Goal: Transaction & Acquisition: Subscribe to service/newsletter

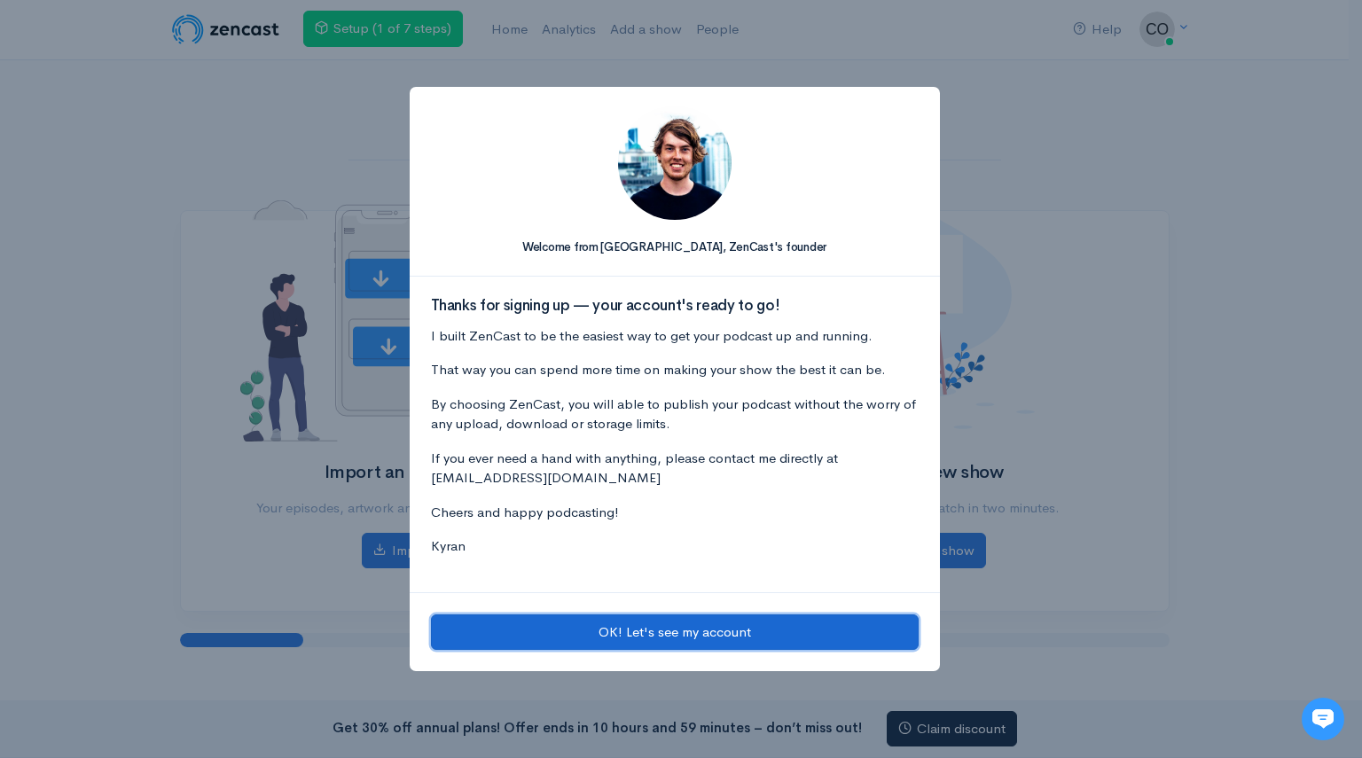
click at [647, 639] on button "OK! Let's see my account" at bounding box center [675, 632] width 488 height 36
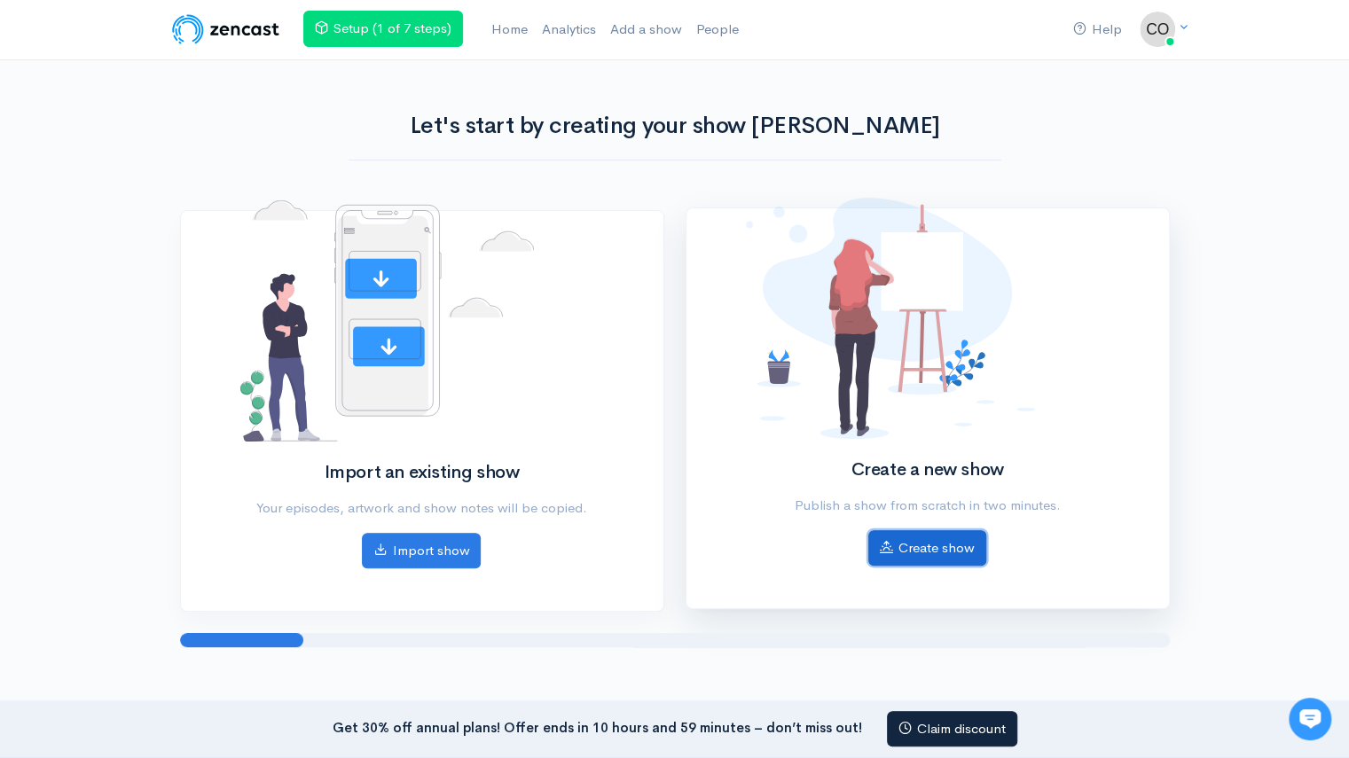
click at [915, 535] on link "Create show" at bounding box center [927, 548] width 118 height 36
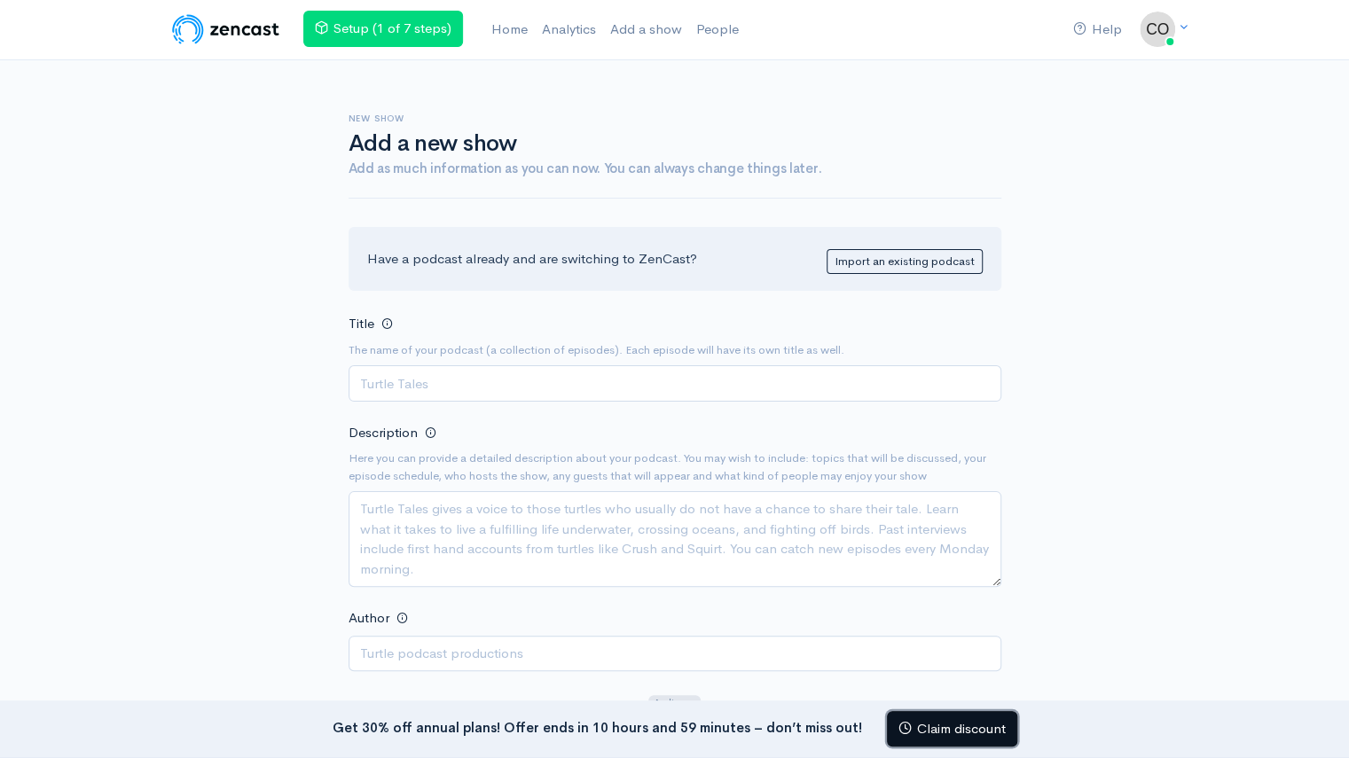
click at [911, 719] on link "Claim discount" at bounding box center [952, 729] width 130 height 36
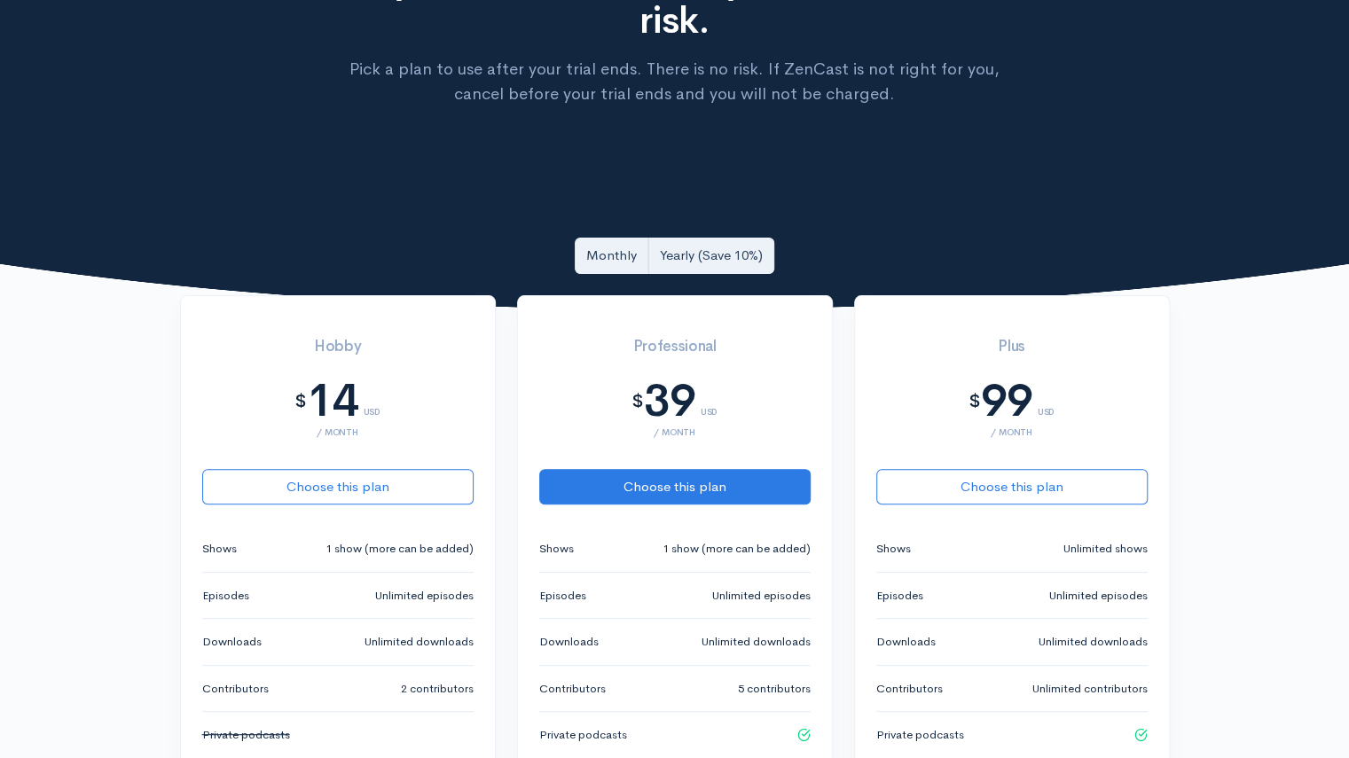
scroll to position [280, 0]
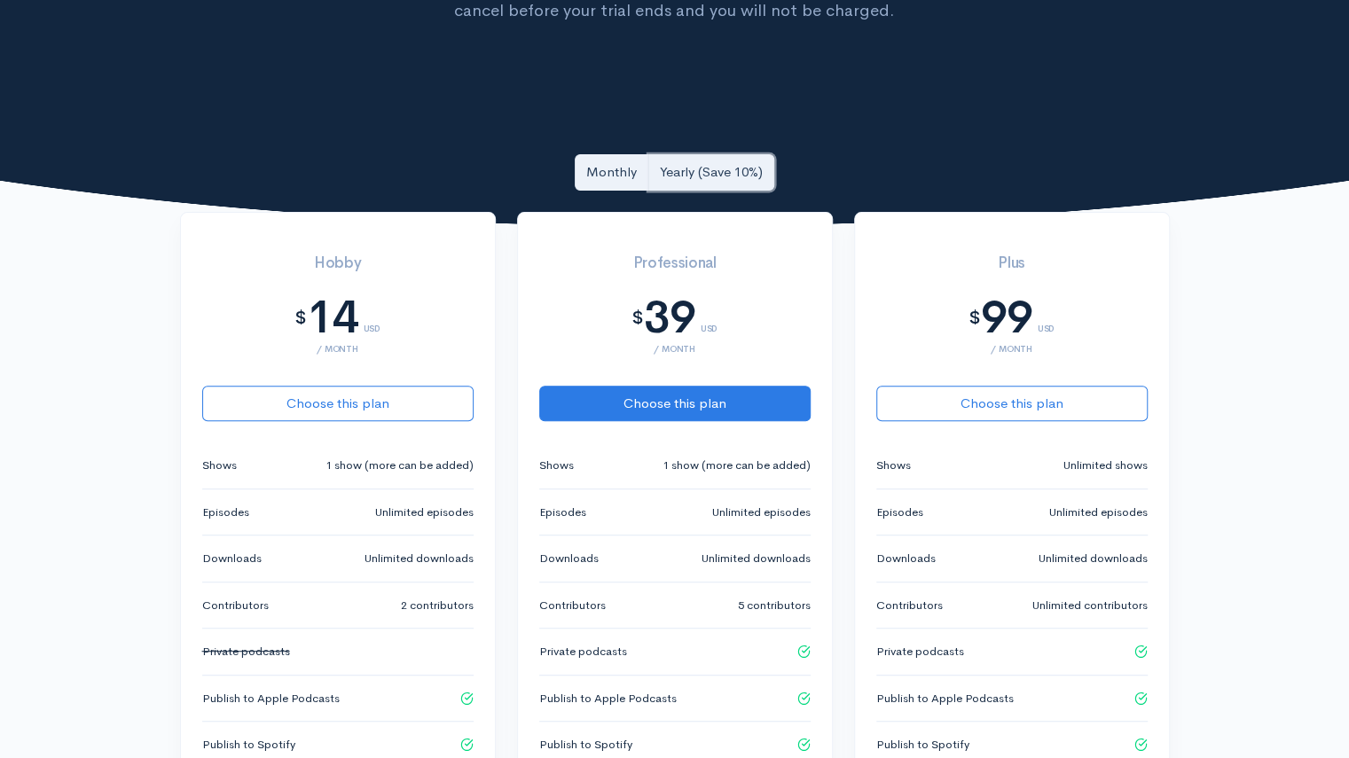
click at [700, 180] on link "Yearly (Save 10%)" at bounding box center [711, 172] width 126 height 36
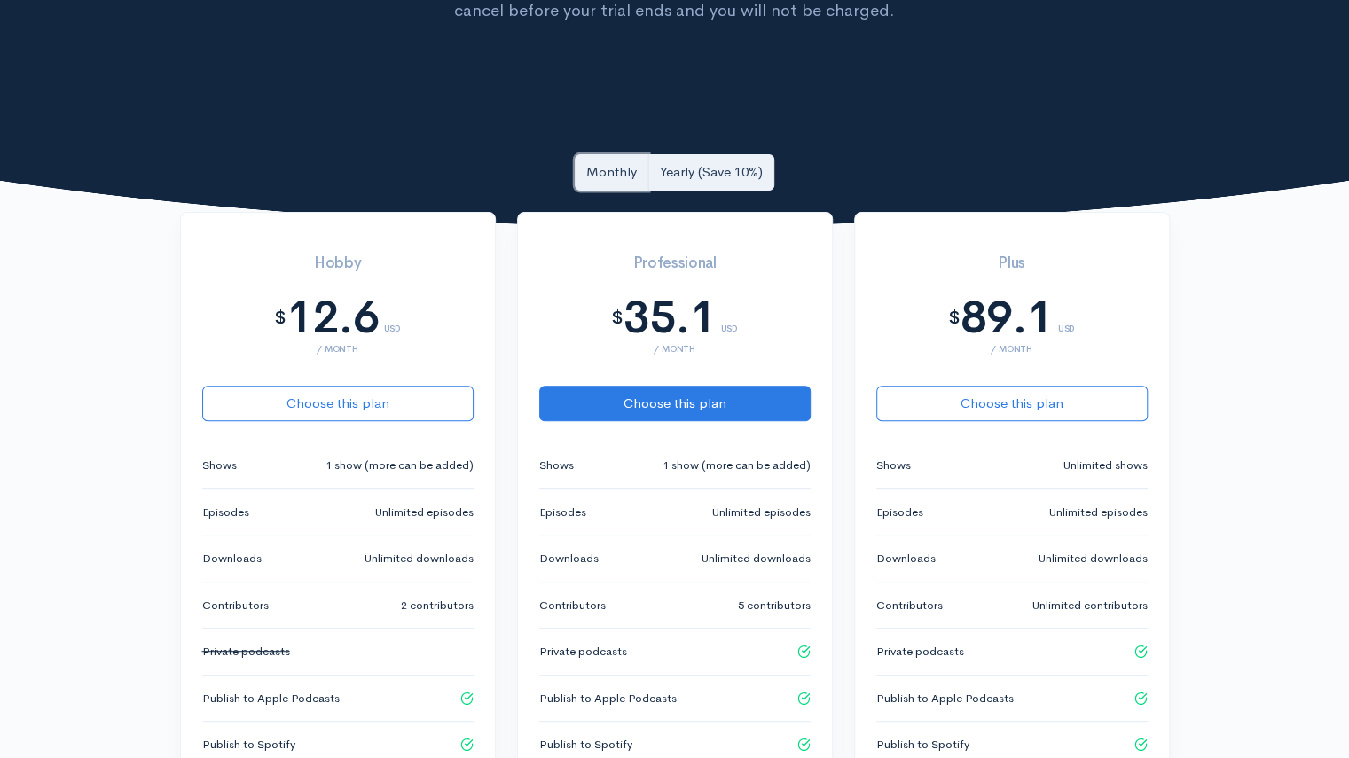
click at [599, 172] on link "Monthly" at bounding box center [612, 172] width 74 height 36
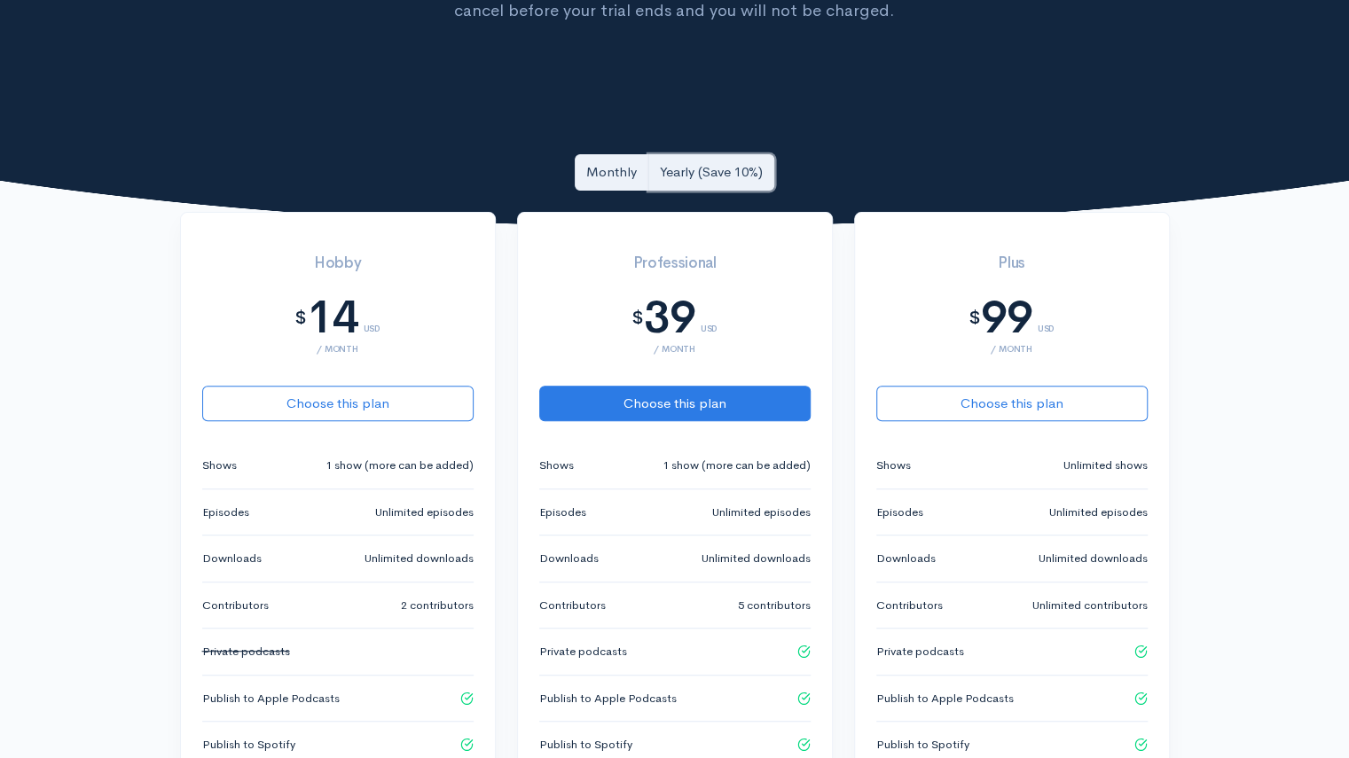
click at [696, 160] on link "Yearly (Save 10%)" at bounding box center [711, 172] width 126 height 36
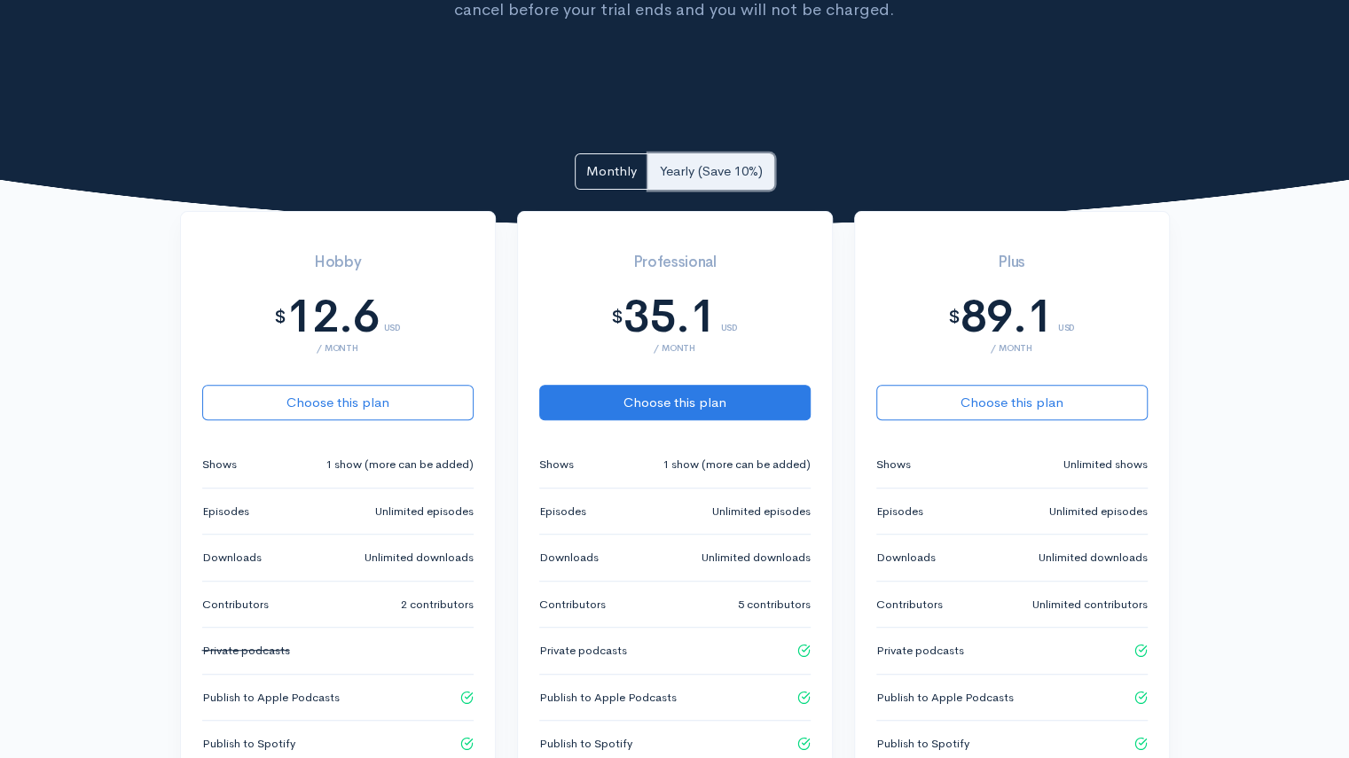
scroll to position [282, 0]
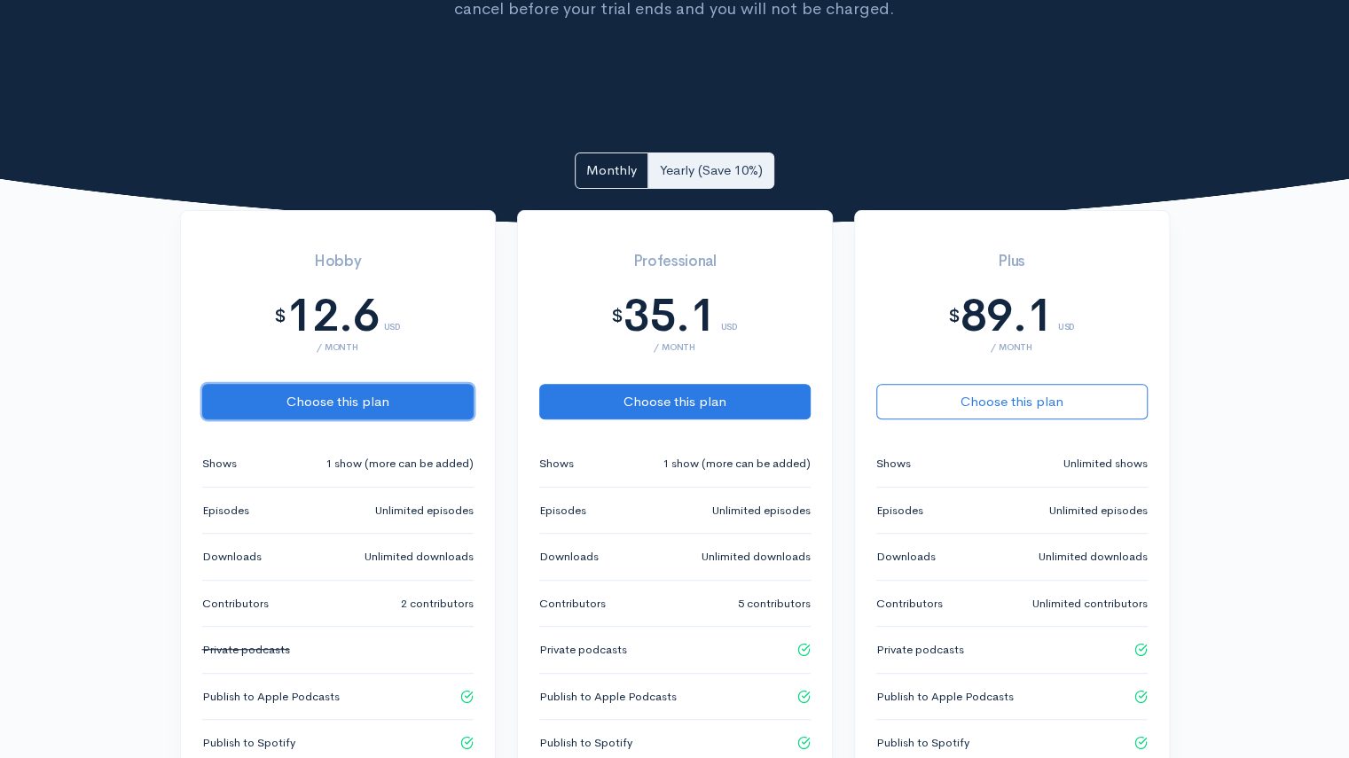
click at [394, 396] on button "Choose this plan" at bounding box center [337, 402] width 271 height 36
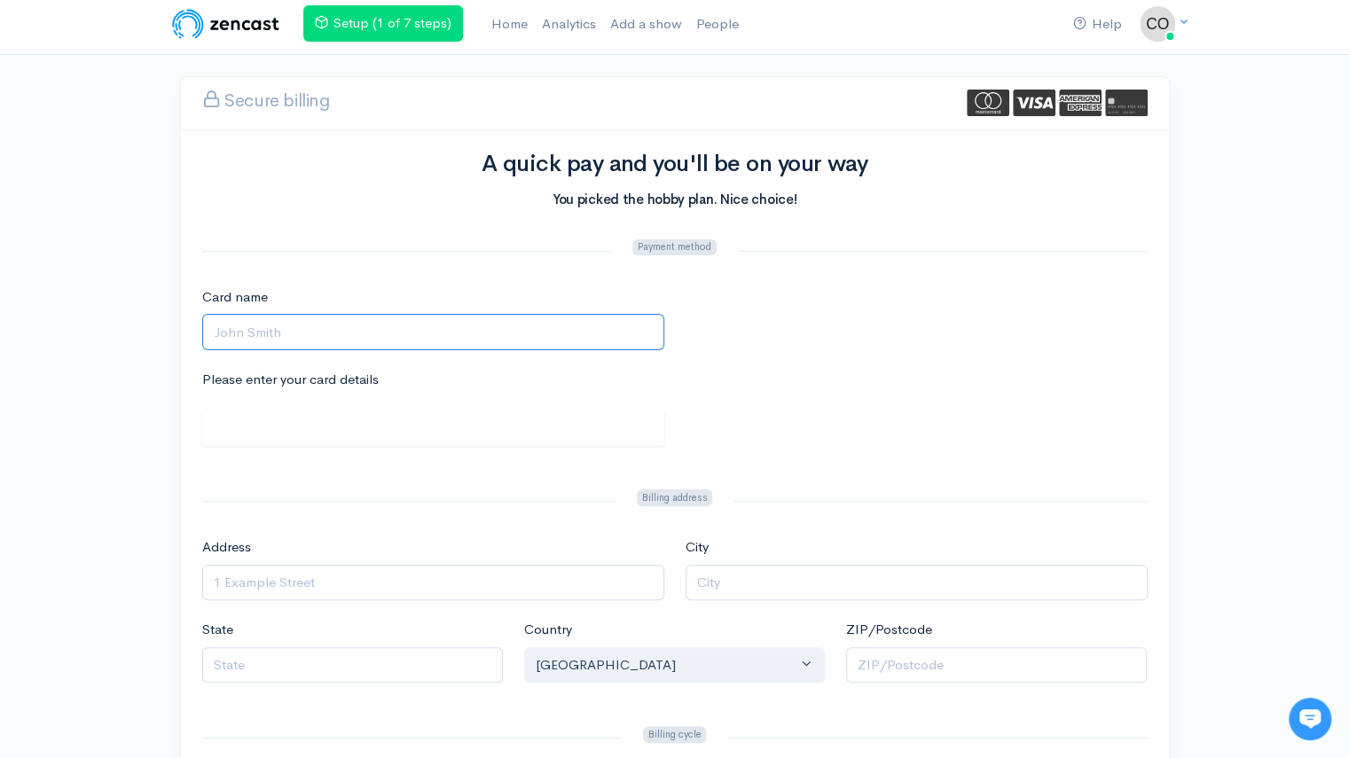
click at [343, 331] on input "Card name" at bounding box center [433, 332] width 462 height 36
click at [251, 326] on input "Colin French" at bounding box center [433, 332] width 462 height 36
type input "Colin M French"
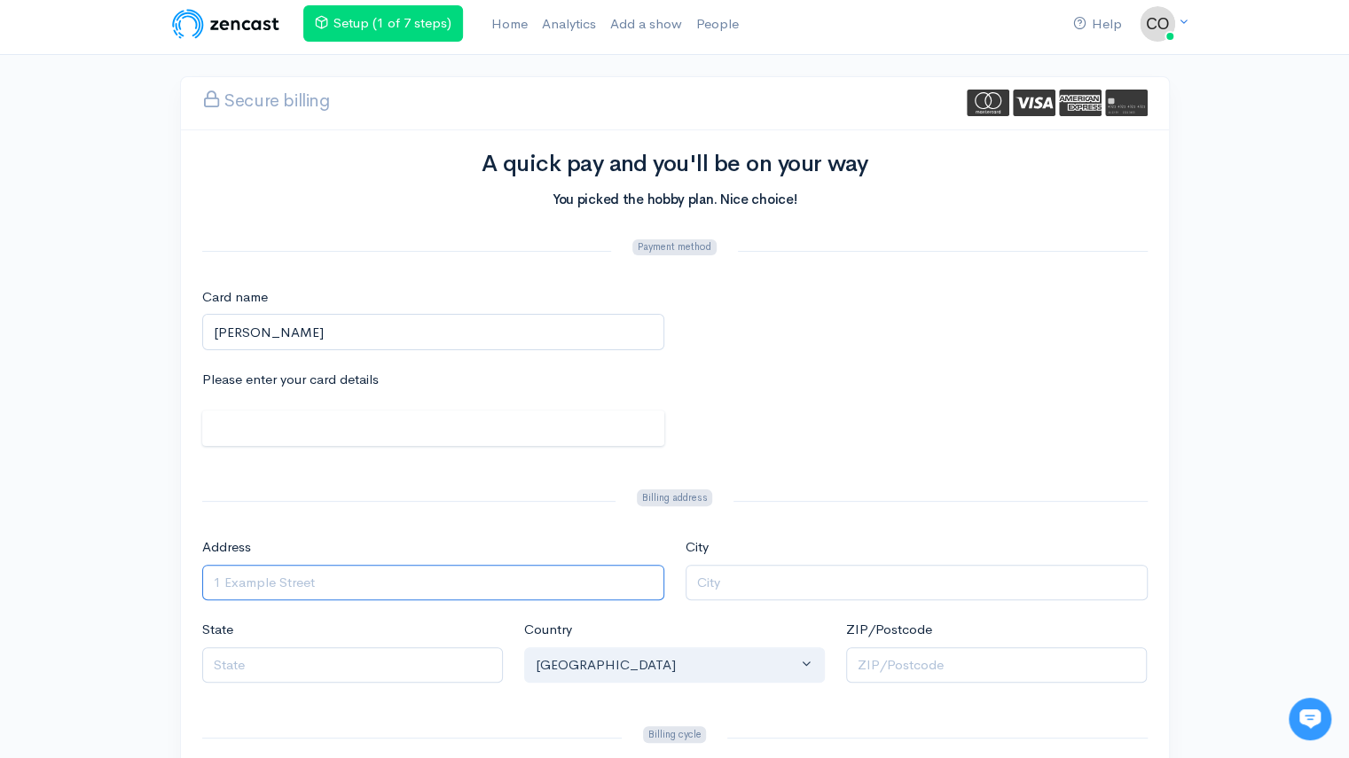
click at [280, 591] on input "Address" at bounding box center [433, 583] width 462 height 36
type input "2552 Habersham Rd NW"
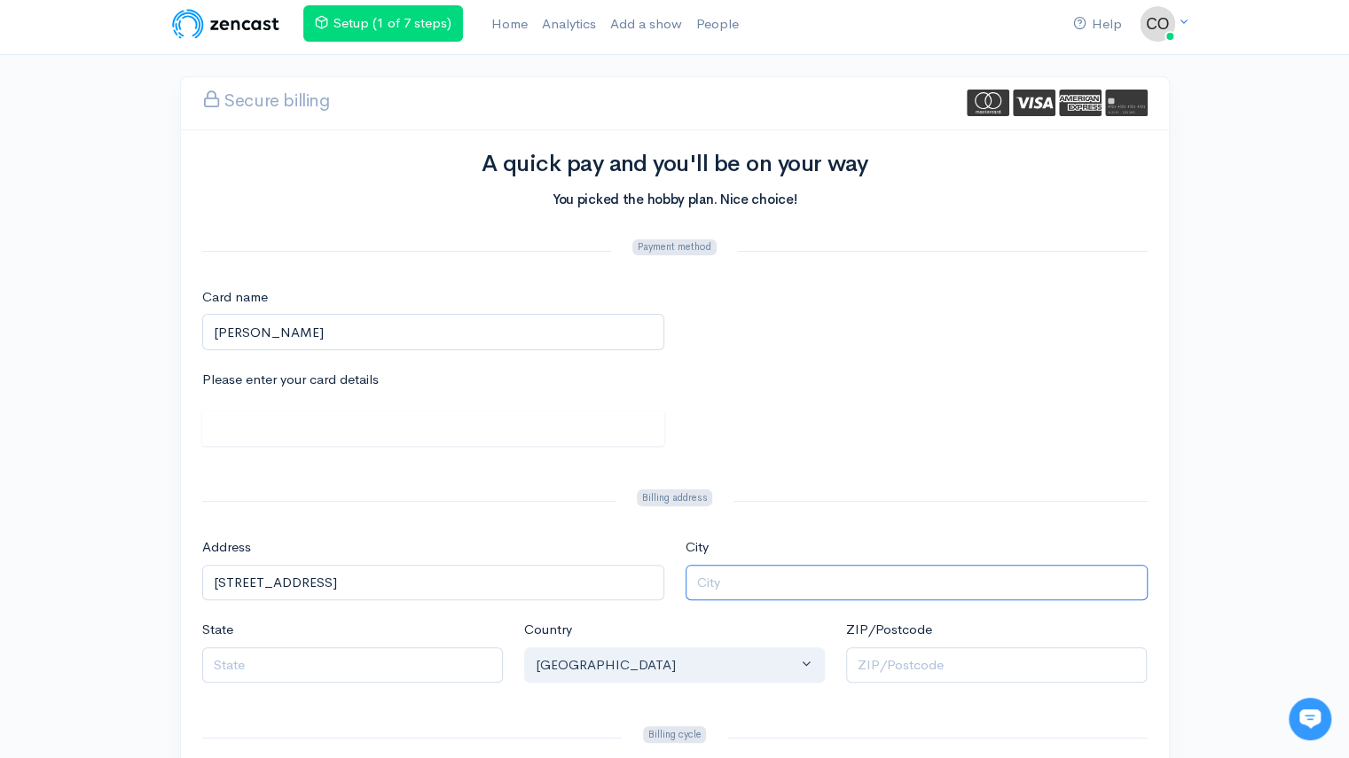
type input "Atlanta"
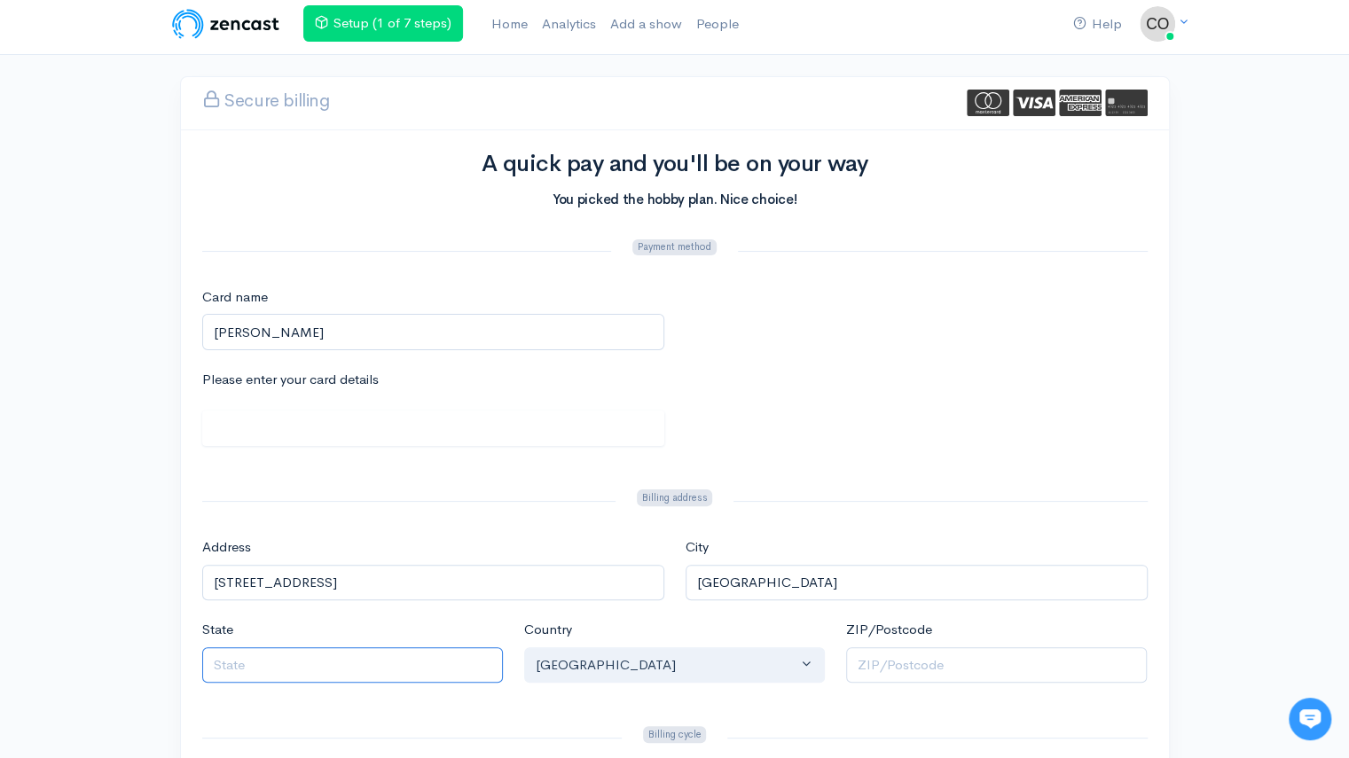
type input "GA"
type input "30305-3566"
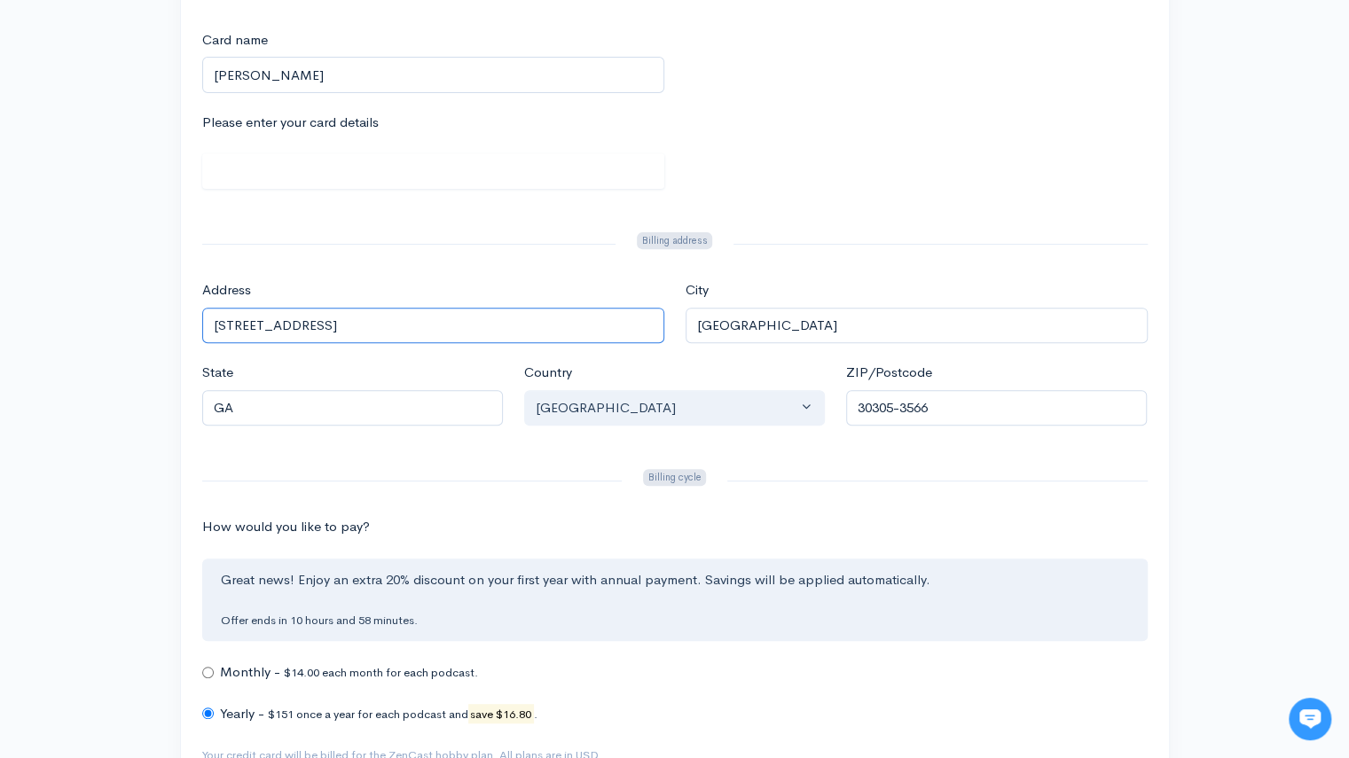
scroll to position [275, 0]
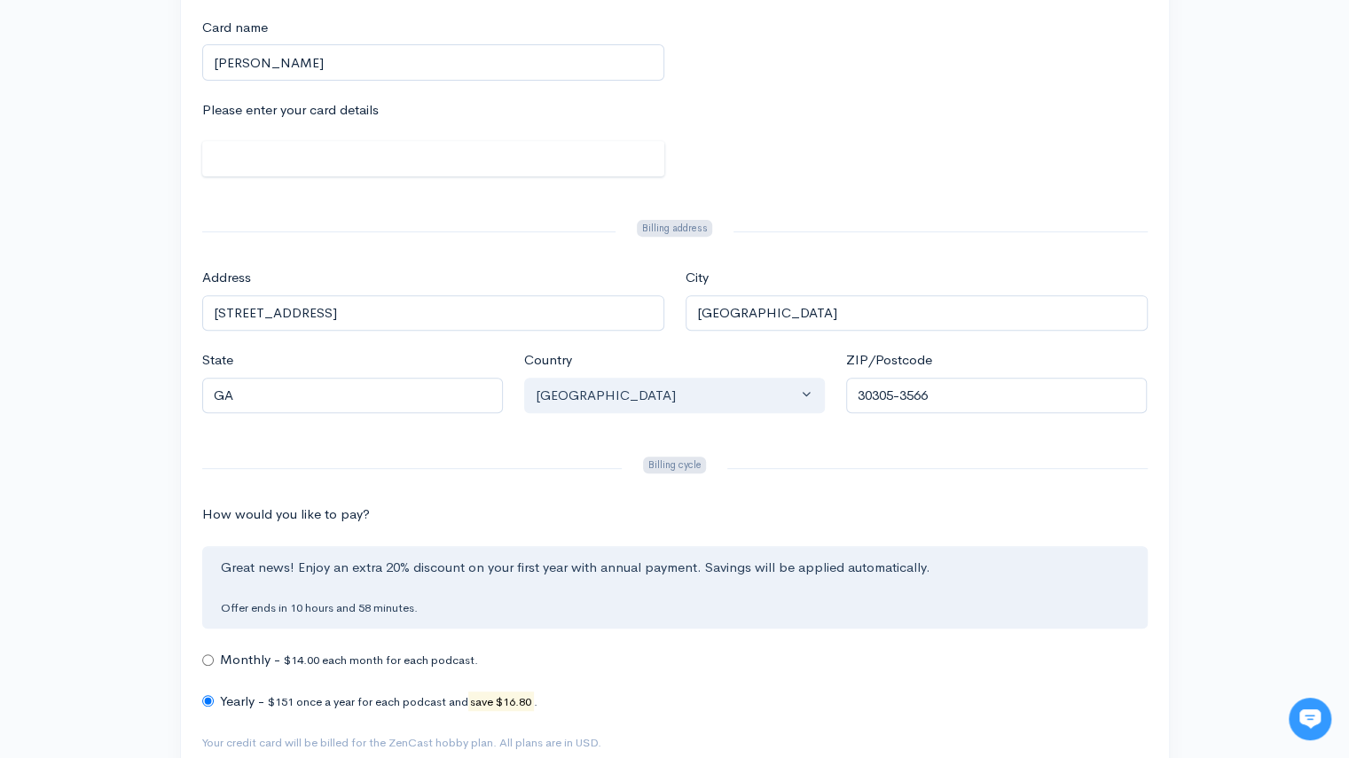
click at [364, 183] on div "Please enter your card details" at bounding box center [433, 148] width 483 height 97
click at [372, 213] on form "Payment method Card name Colin M French Please enter your card details Billing …" at bounding box center [674, 388] width 945 height 843
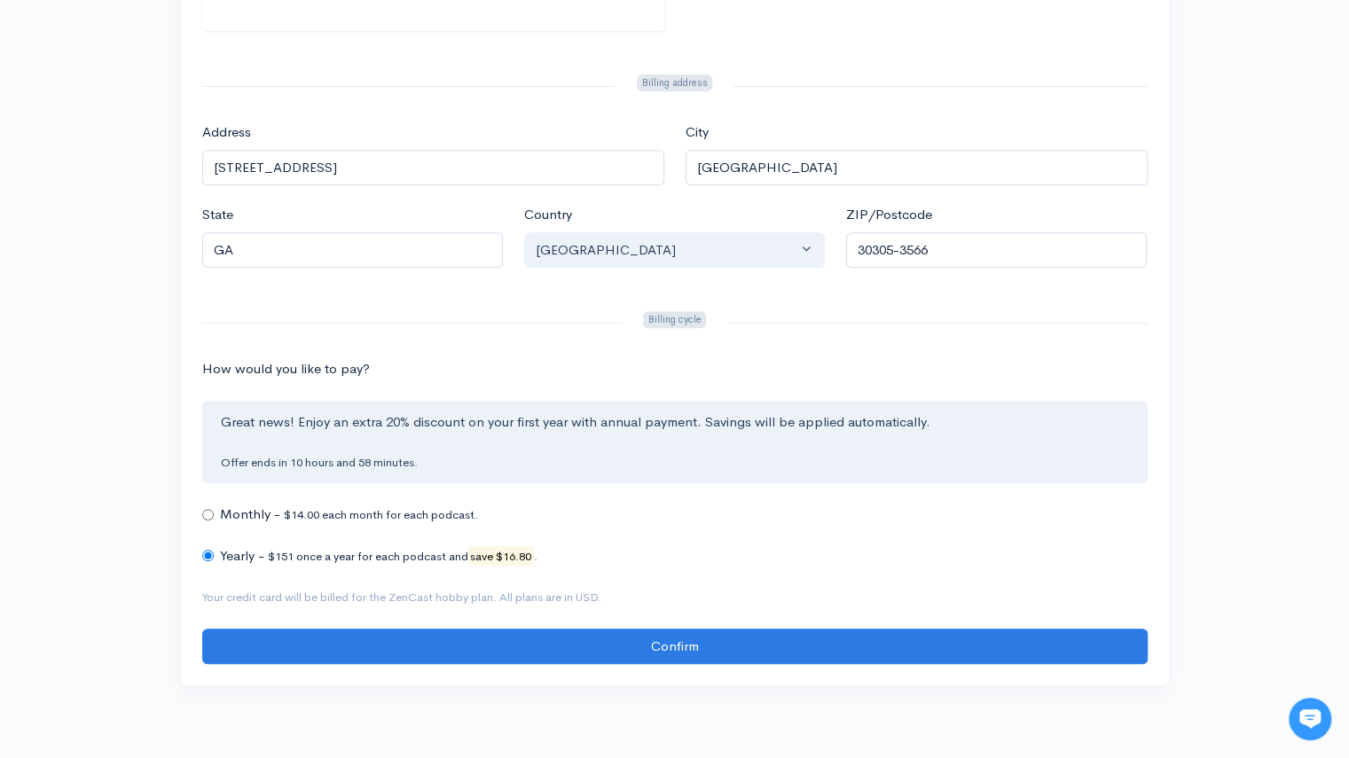
scroll to position [423, 0]
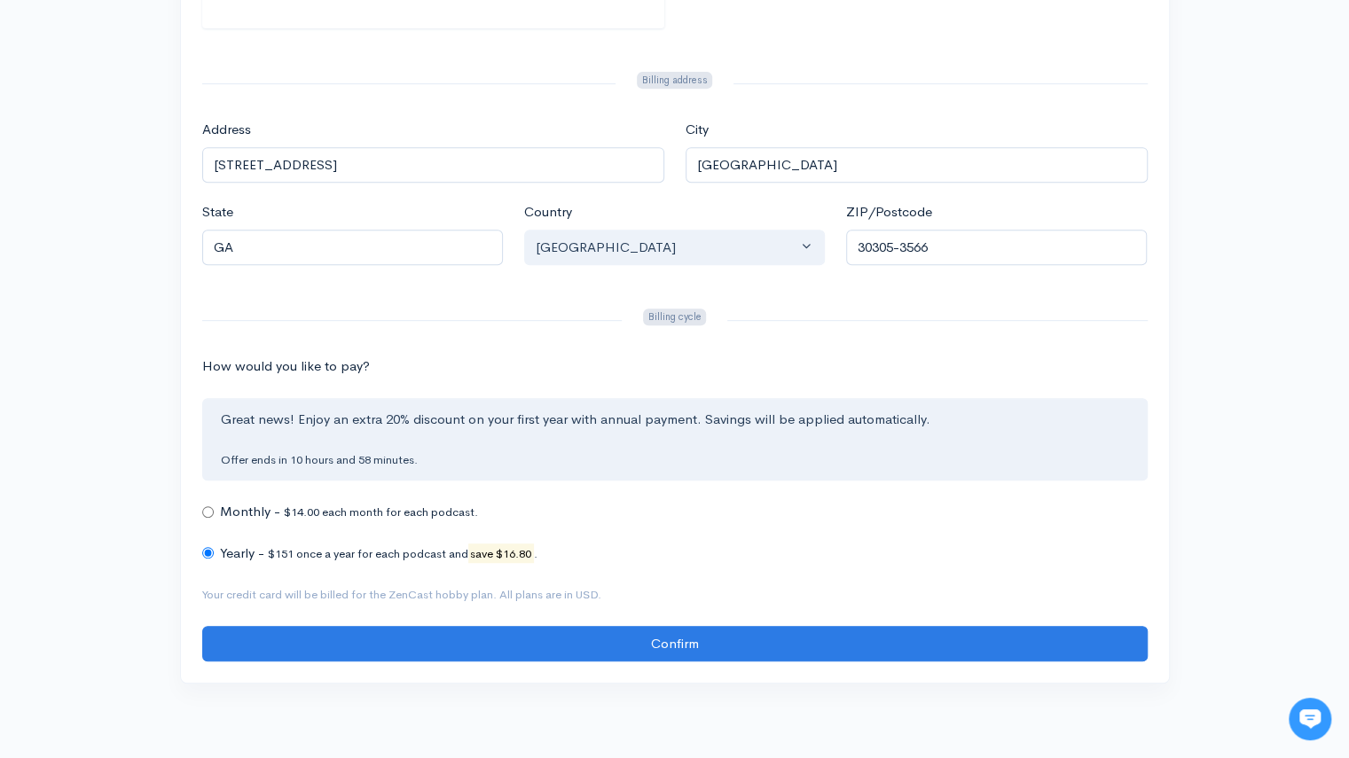
click at [207, 513] on input "How would you like to pay?" at bounding box center [208, 512] width 12 height 12
radio input "true"
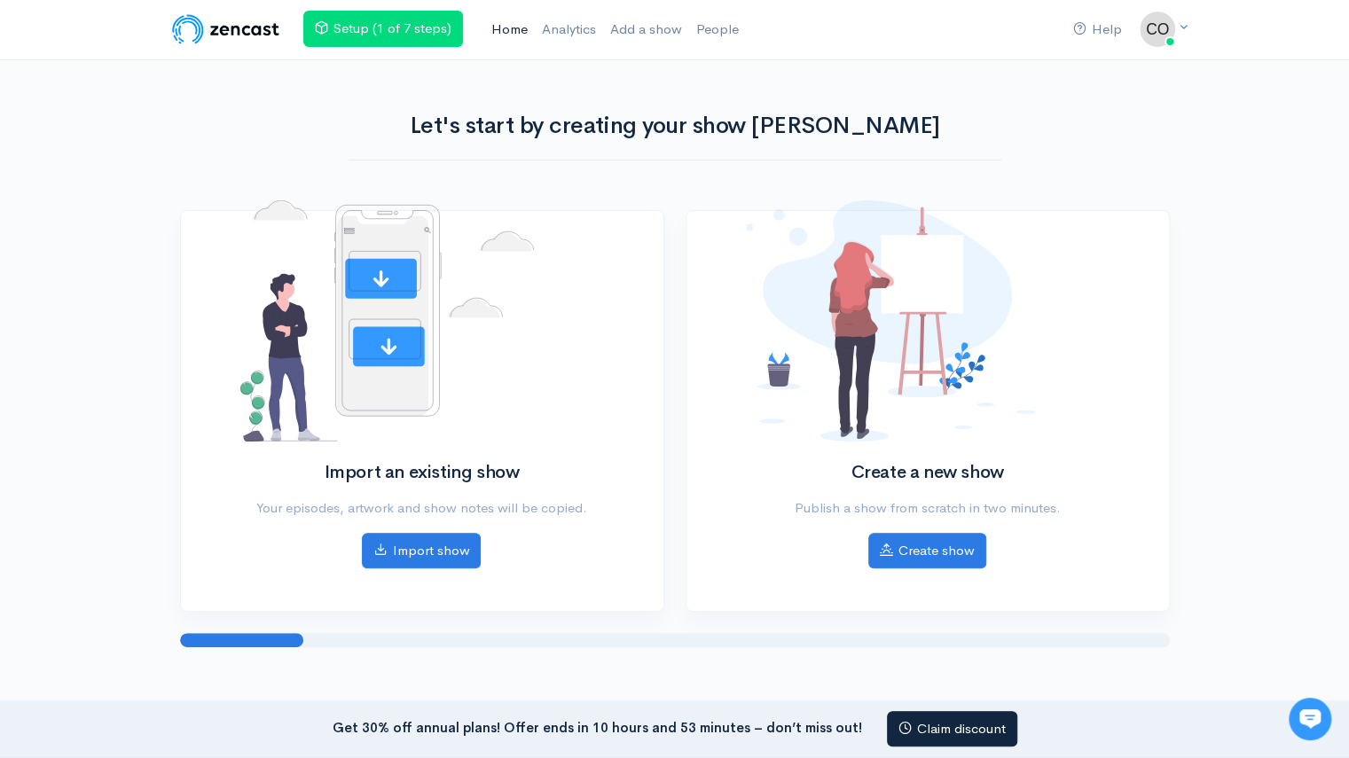
click at [527, 32] on link "Home" at bounding box center [509, 30] width 51 height 38
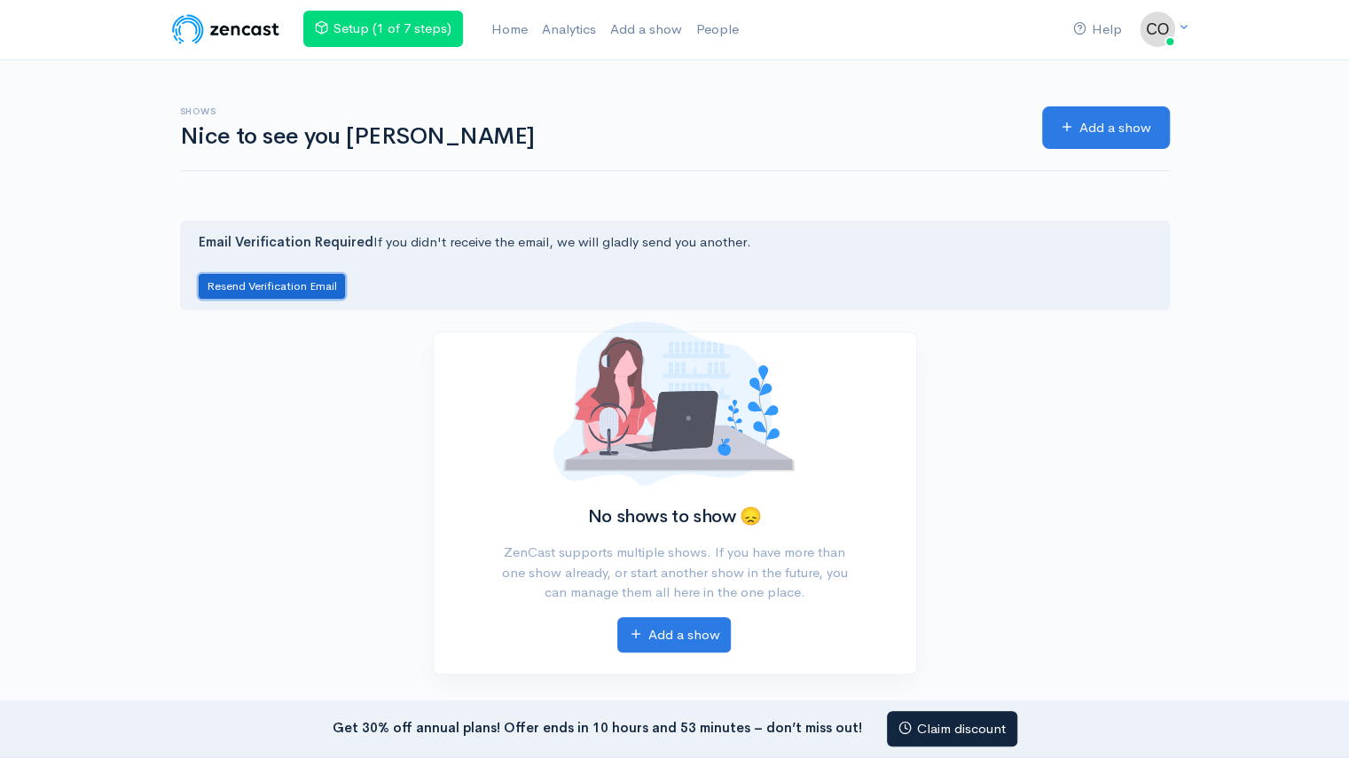
click at [287, 288] on button "Resend Verification Email" at bounding box center [272, 287] width 146 height 26
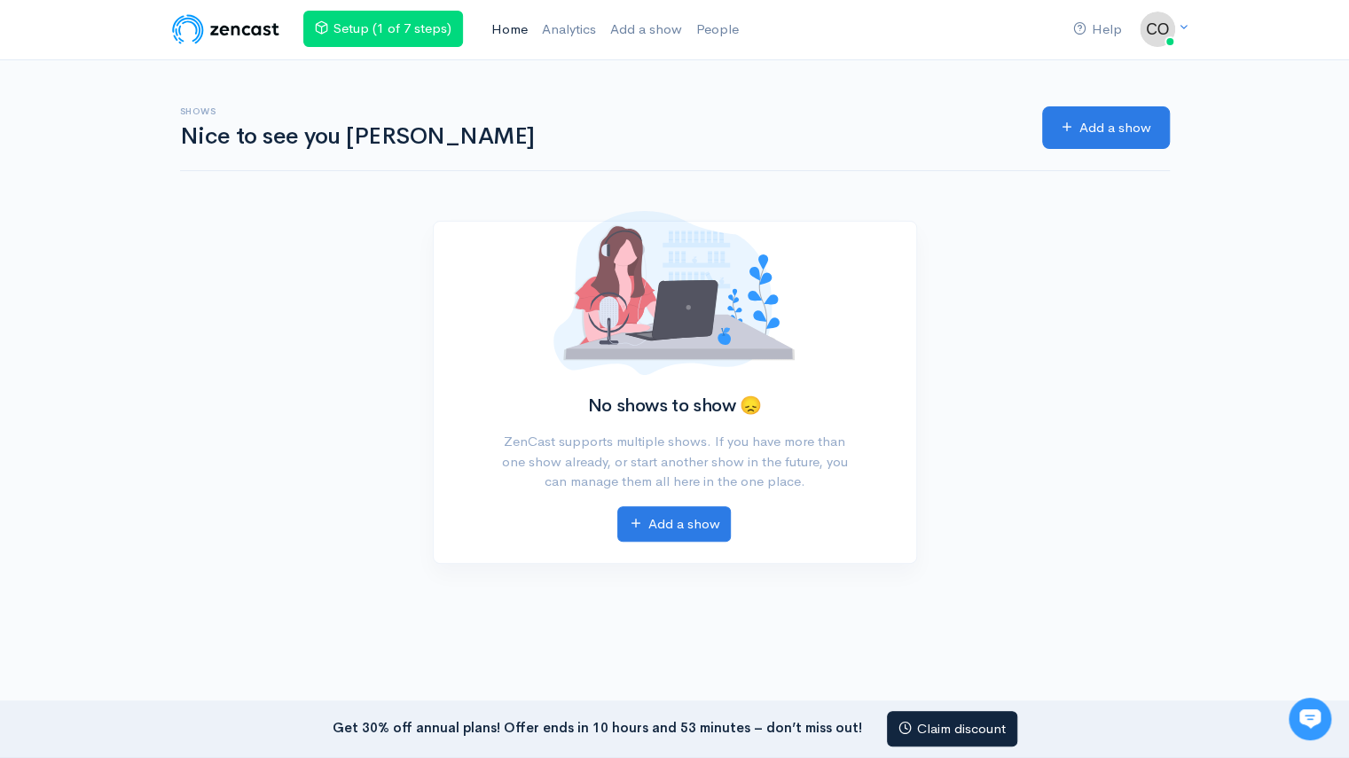
click at [496, 20] on link "Home" at bounding box center [509, 30] width 51 height 38
click at [504, 20] on link "Home" at bounding box center [509, 30] width 51 height 38
click at [711, 36] on link "People" at bounding box center [717, 30] width 57 height 38
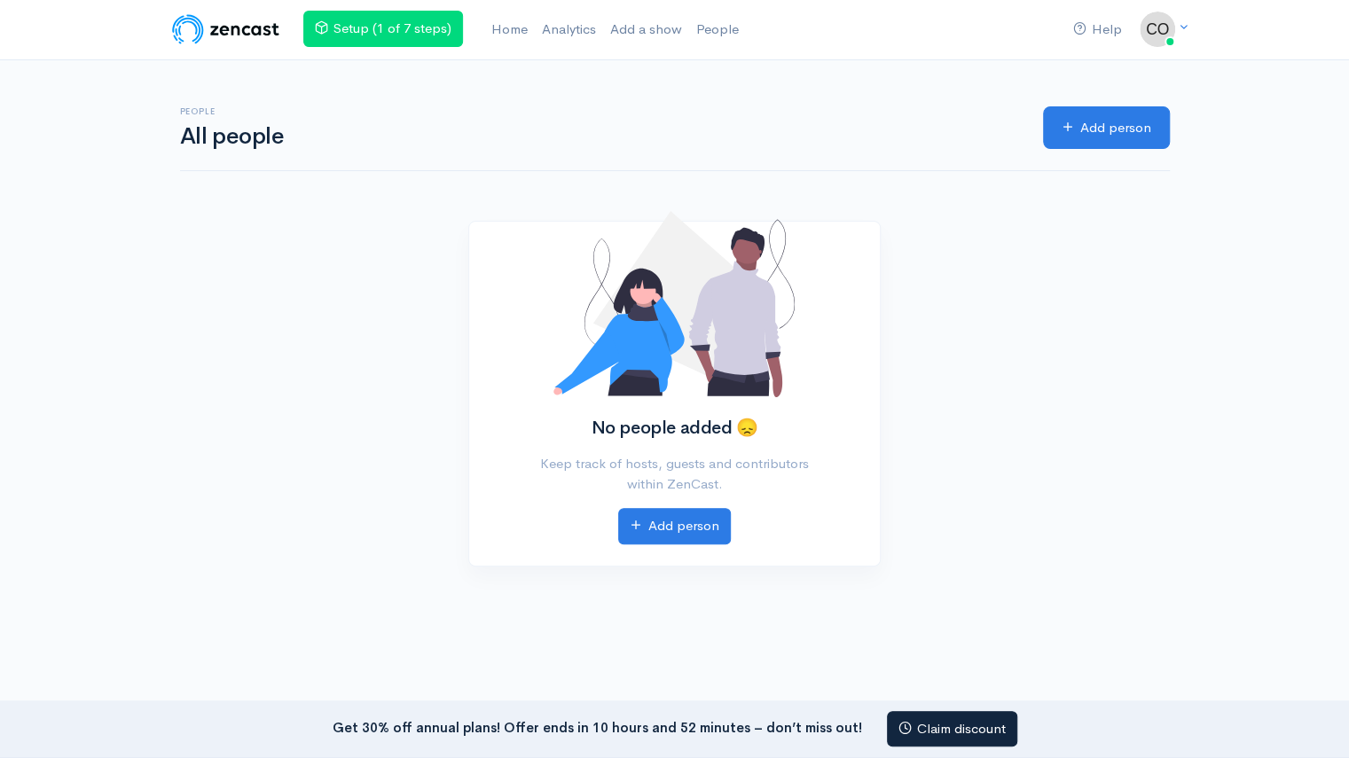
click at [215, 26] on img at bounding box center [225, 29] width 113 height 35
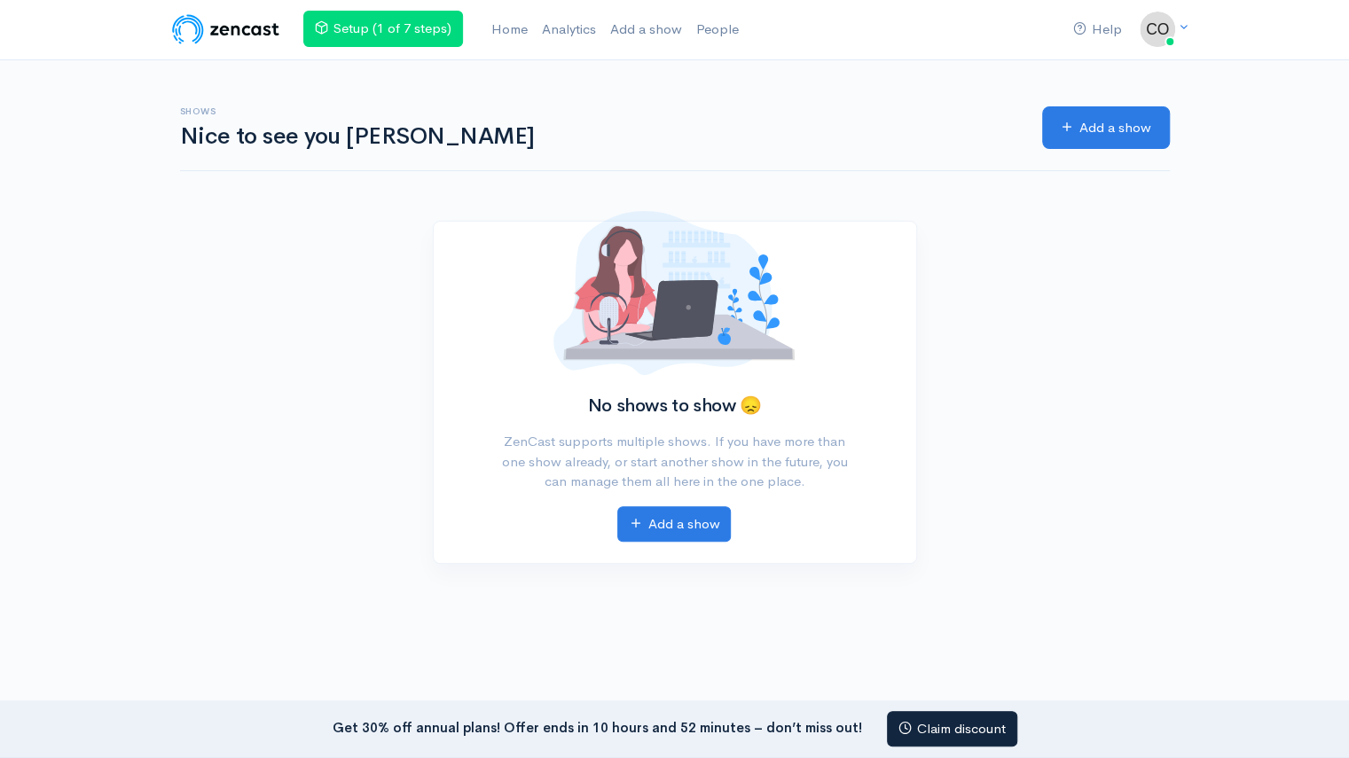
scroll to position [55, 0]
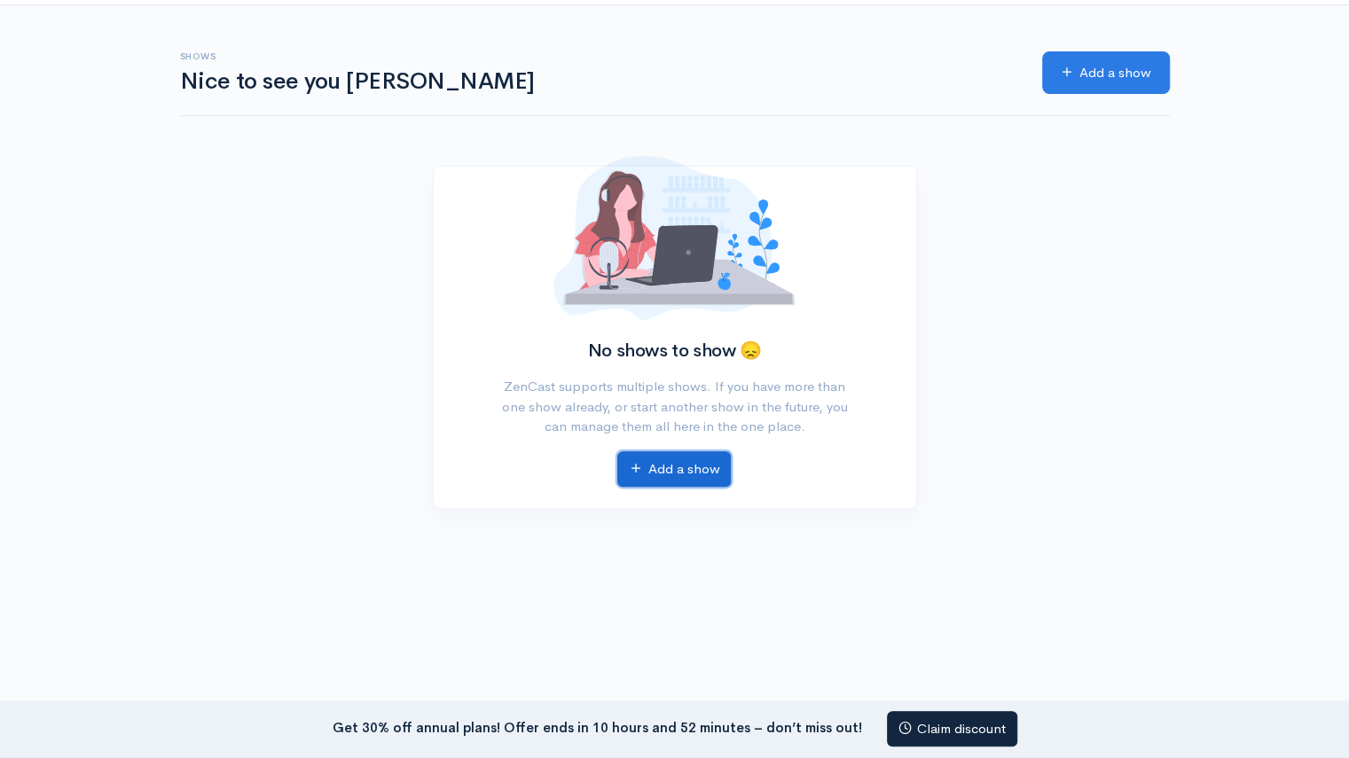
click at [708, 464] on link "Add a show" at bounding box center [673, 469] width 113 height 36
